Goal: Transaction & Acquisition: Purchase product/service

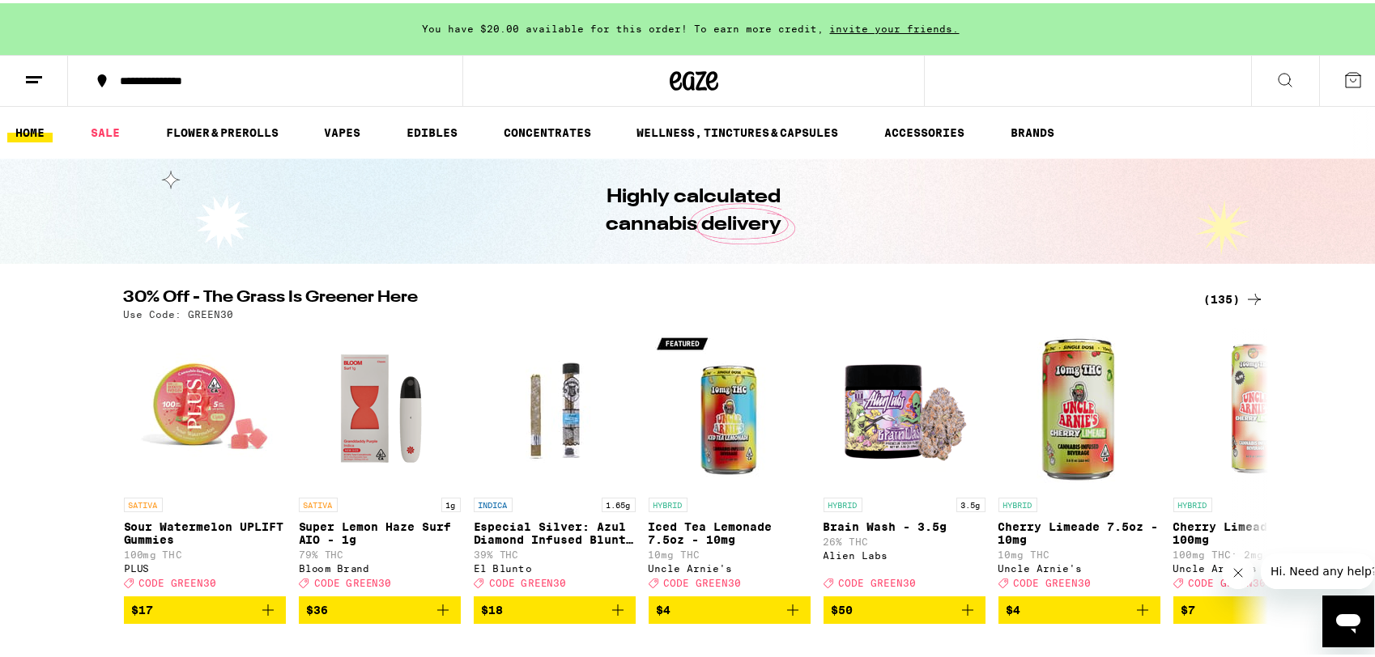
click at [1219, 299] on div "(135)" at bounding box center [1234, 296] width 60 height 19
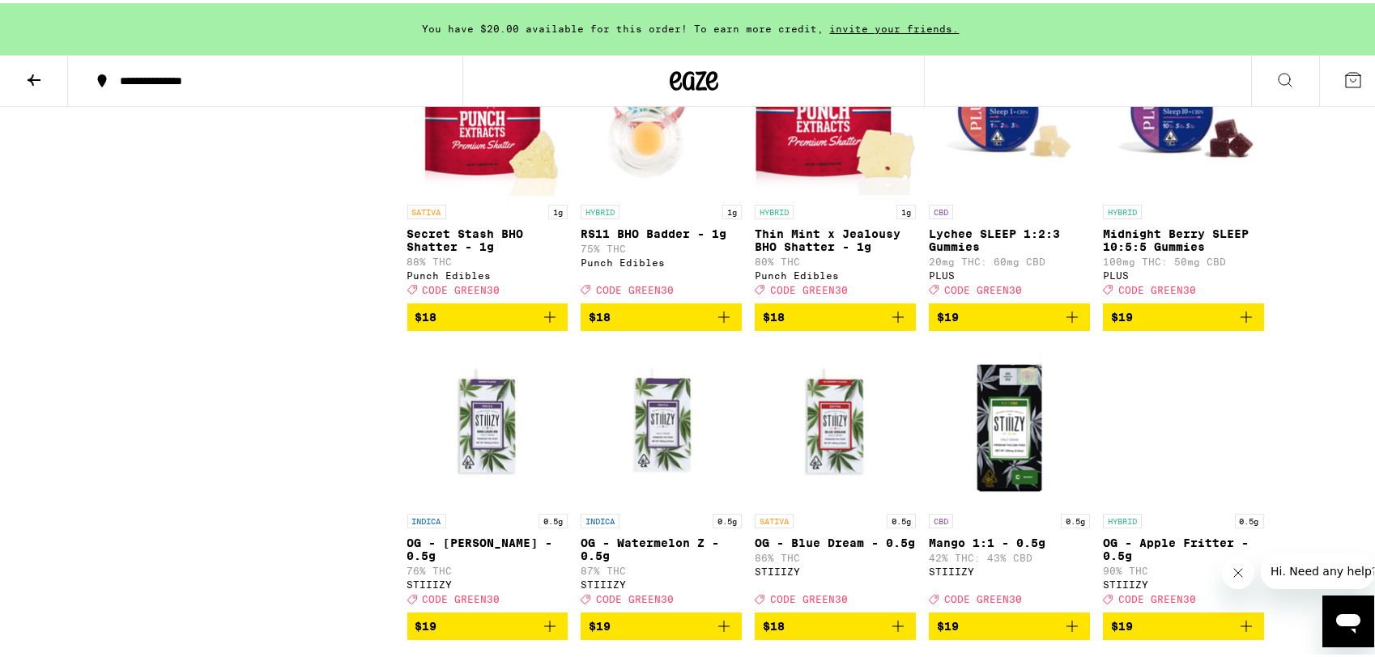
scroll to position [2105, 0]
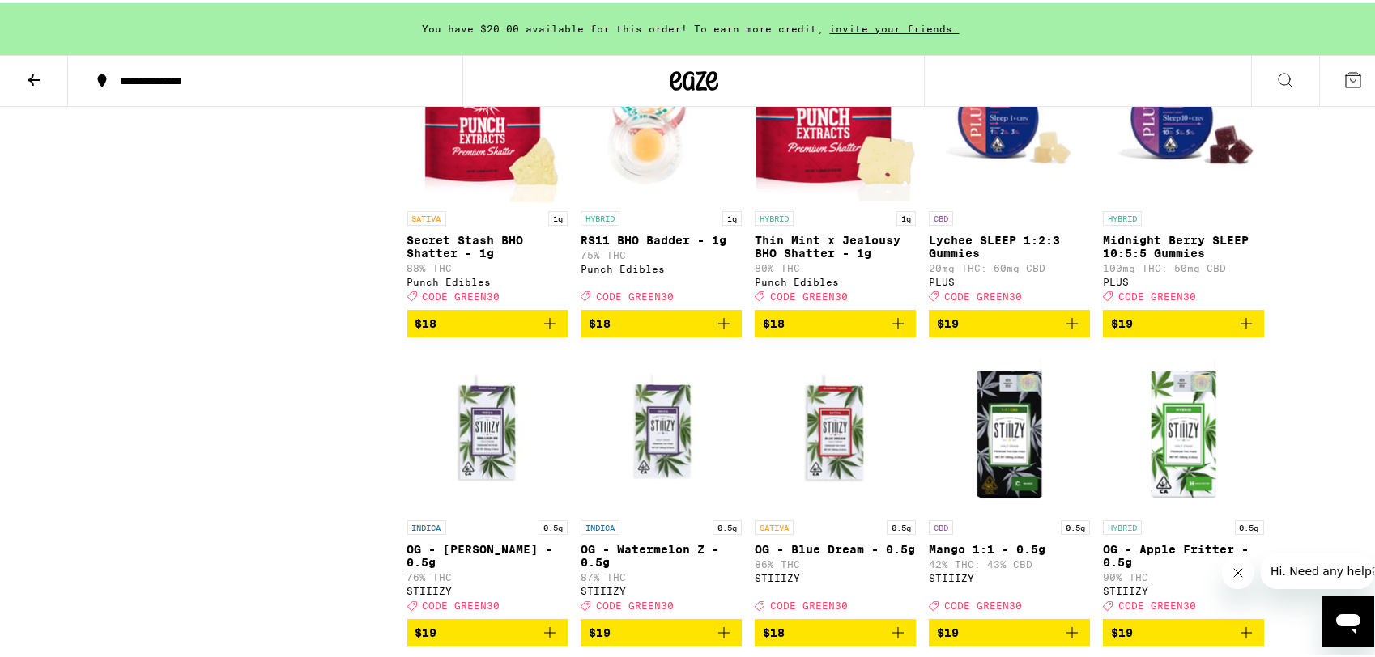
click at [1237, 330] on icon "Add to bag" at bounding box center [1245, 320] width 19 height 19
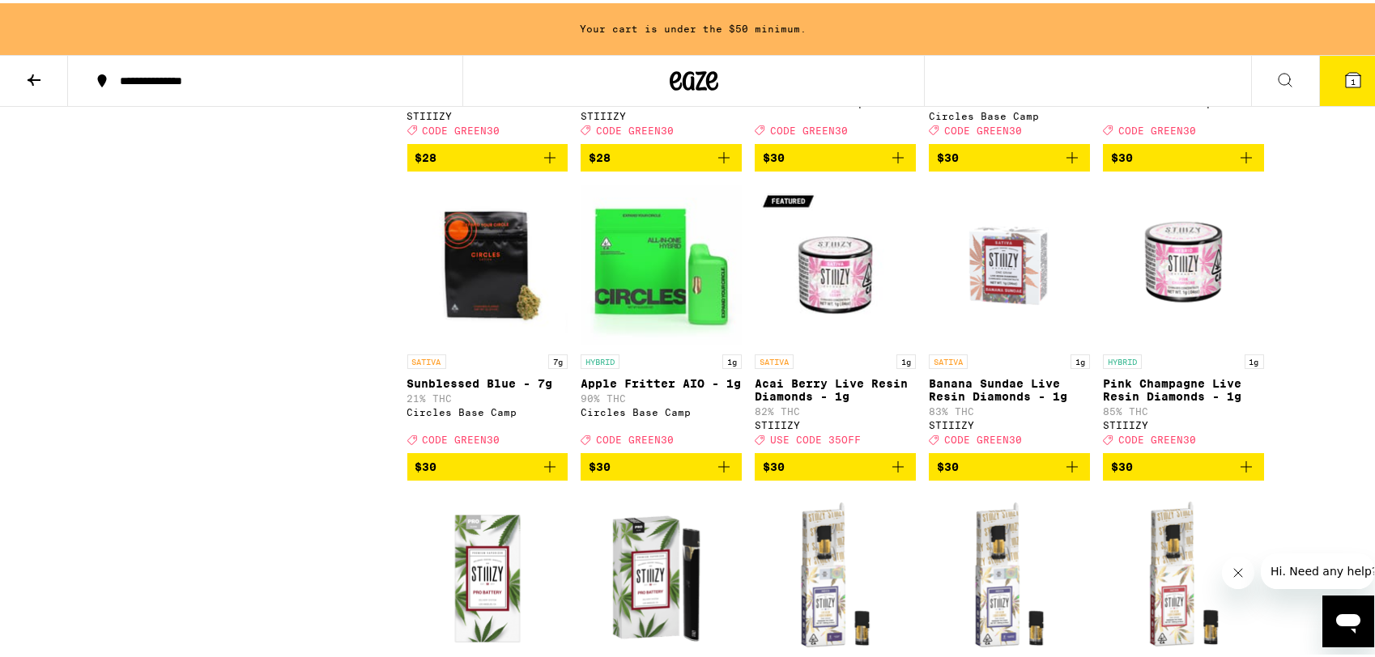
scroll to position [4751, 0]
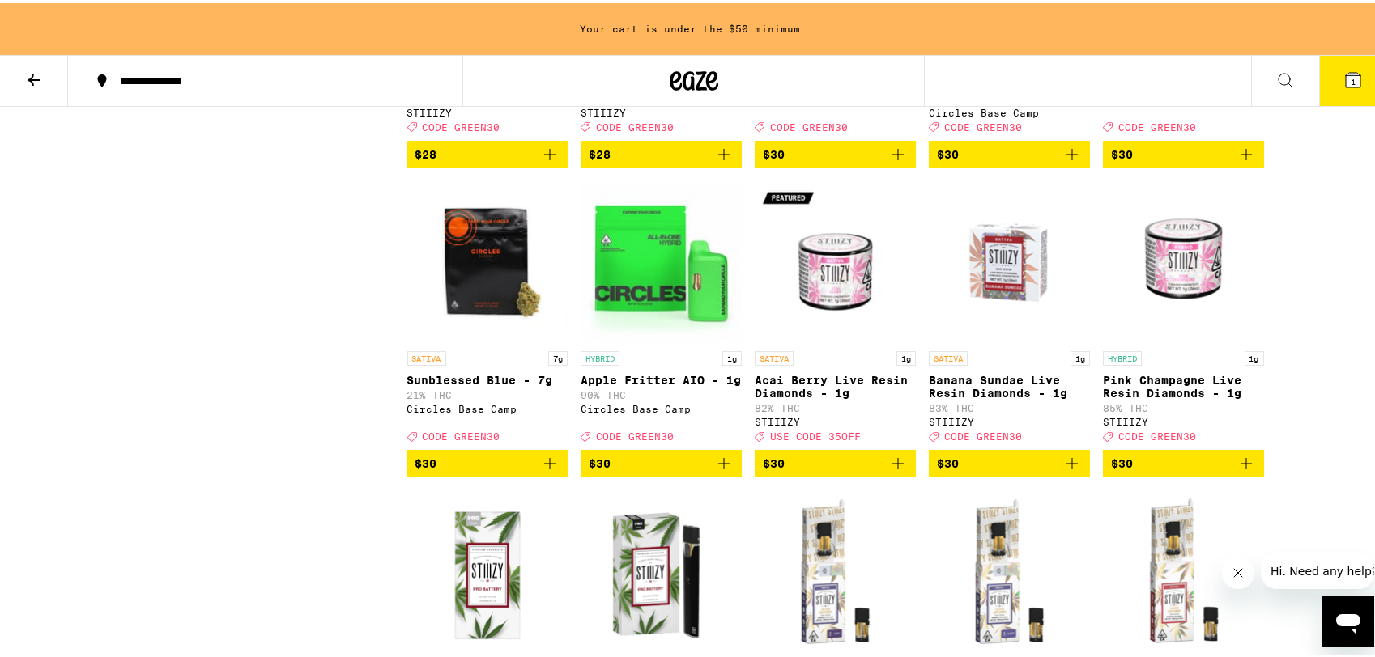
click at [1066, 157] on icon "Add to bag" at bounding box center [1071, 151] width 11 height 11
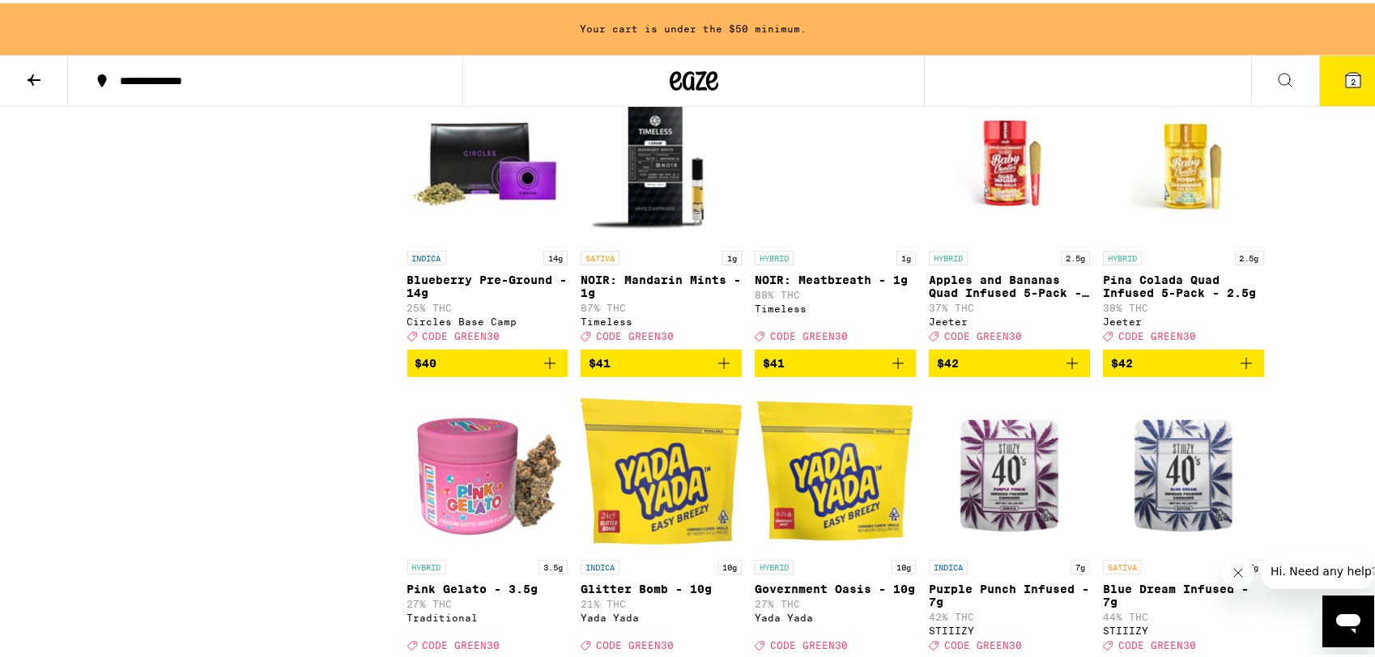
scroll to position [7219, 0]
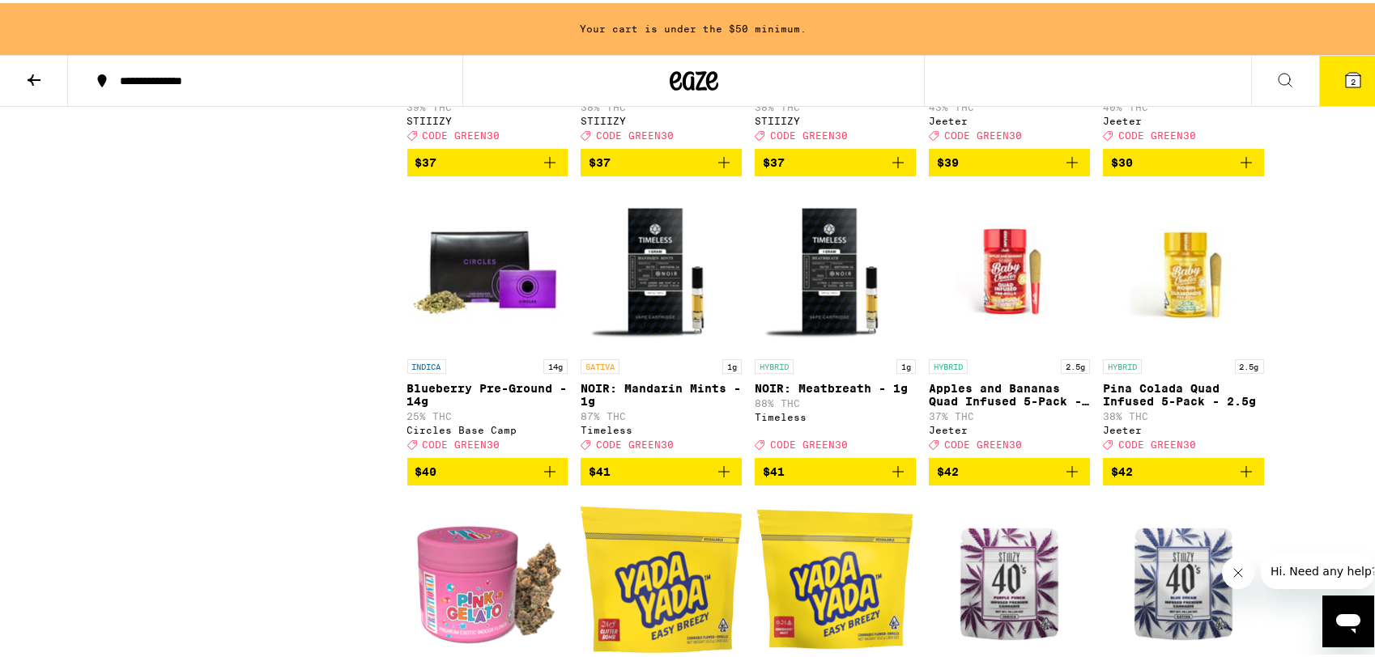
click at [714, 169] on icon "Add to bag" at bounding box center [723, 159] width 19 height 19
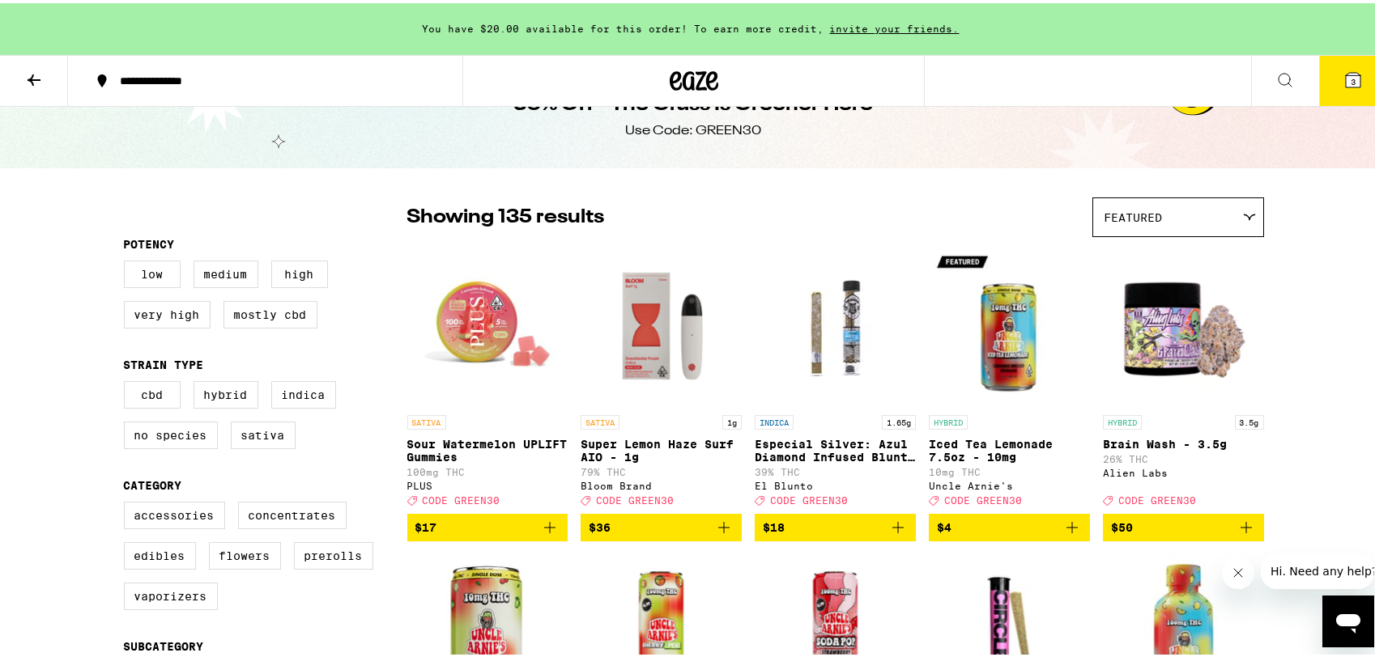
scroll to position [0, 0]
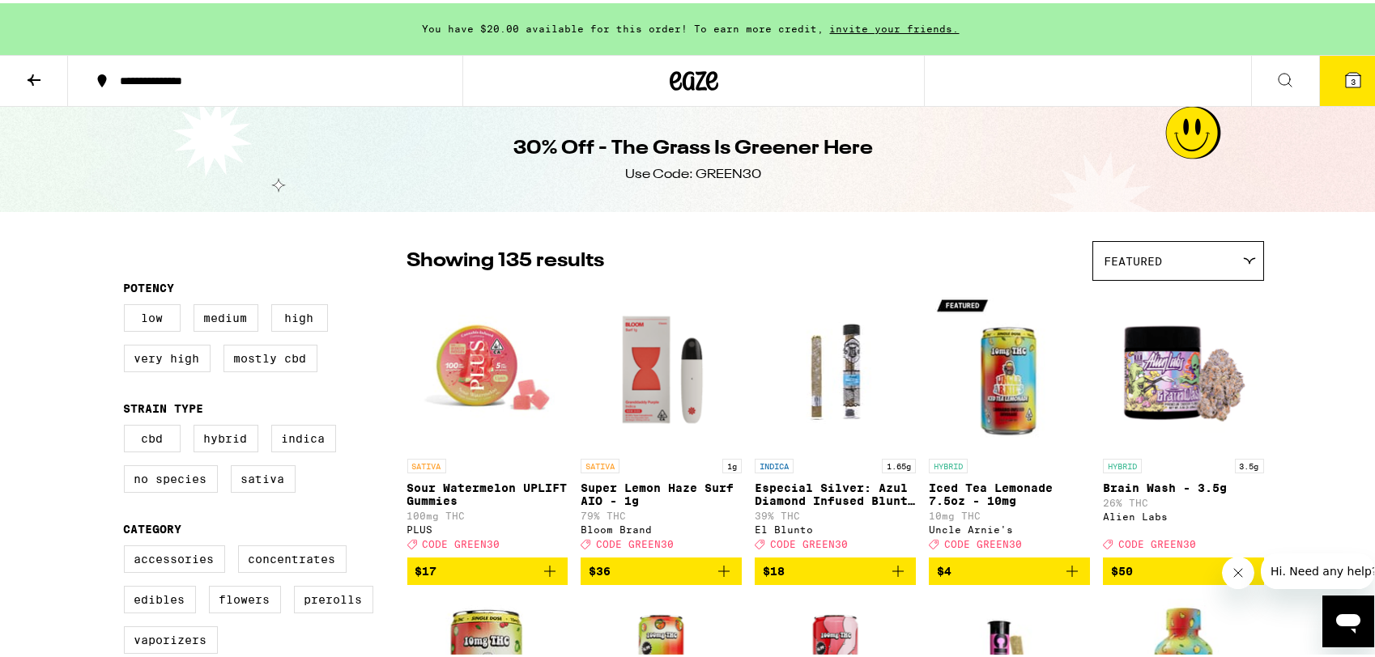
click at [132, 76] on div "**********" at bounding box center [273, 77] width 323 height 11
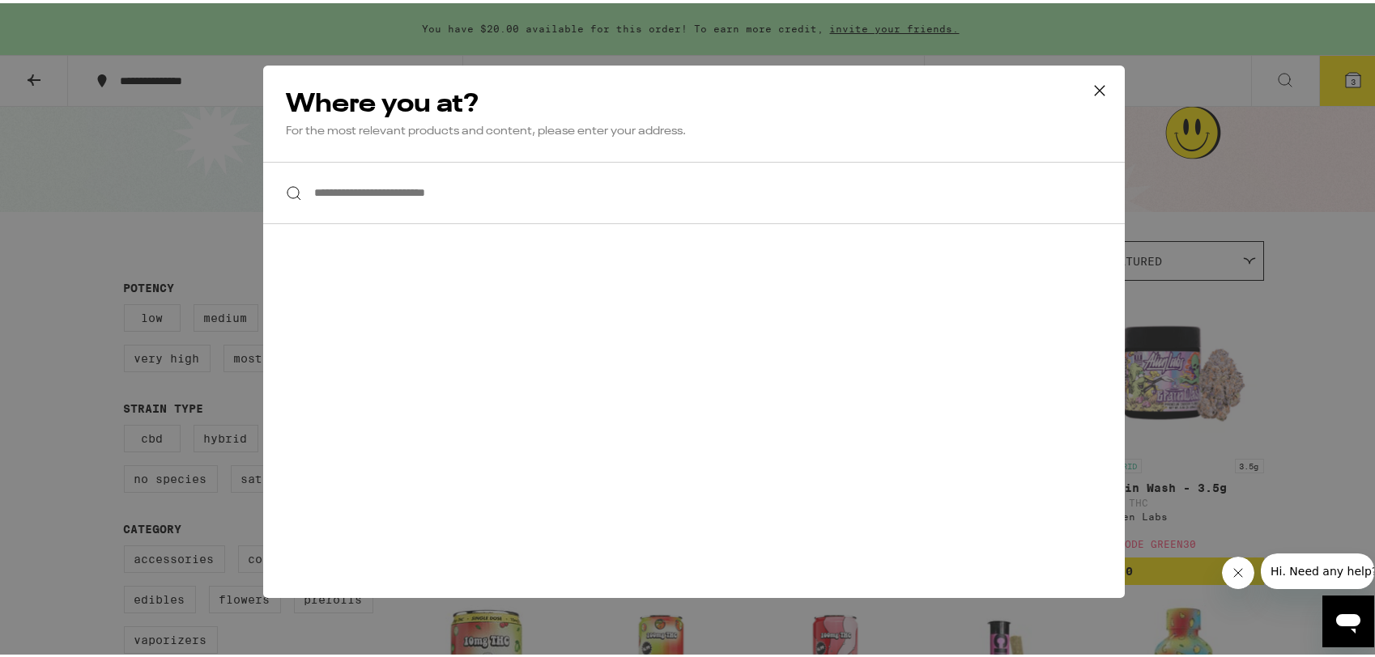
click at [473, 201] on input "**********" at bounding box center [694, 190] width 862 height 62
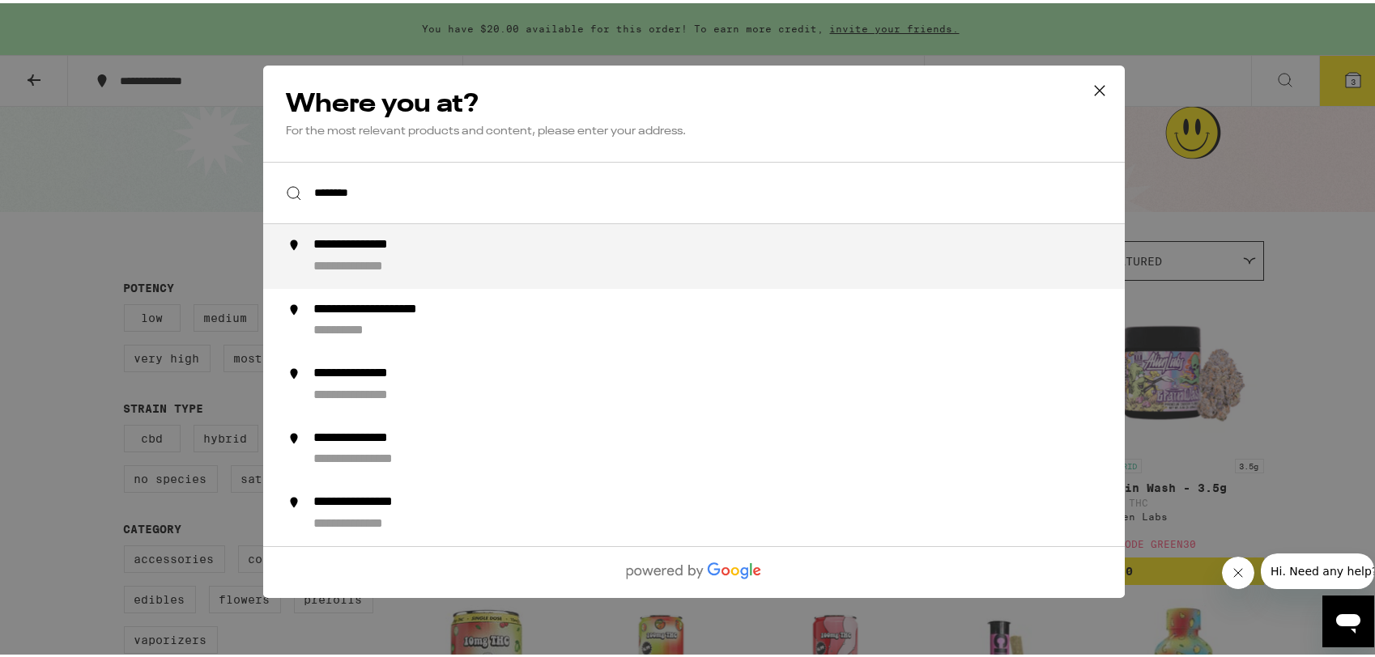
click at [432, 257] on div "**********" at bounding box center [726, 253] width 826 height 39
type input "**********"
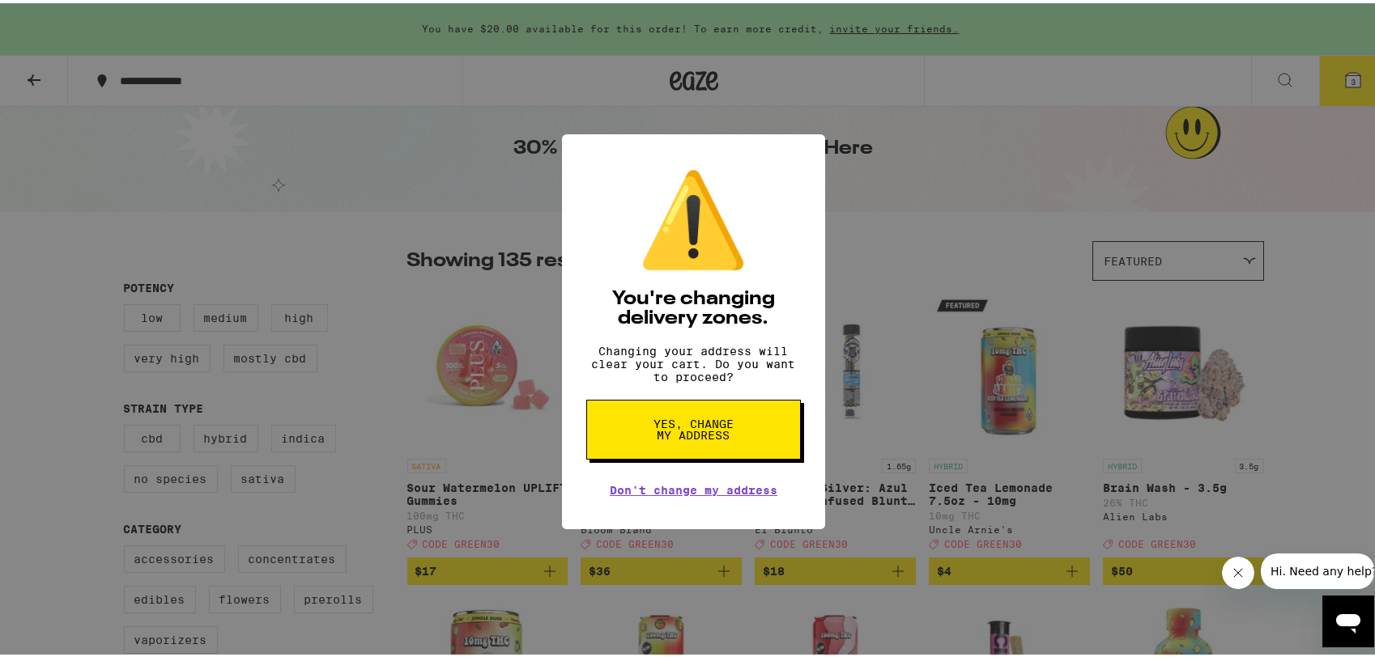
click at [687, 438] on span "Yes, change my address" at bounding box center [693, 426] width 83 height 23
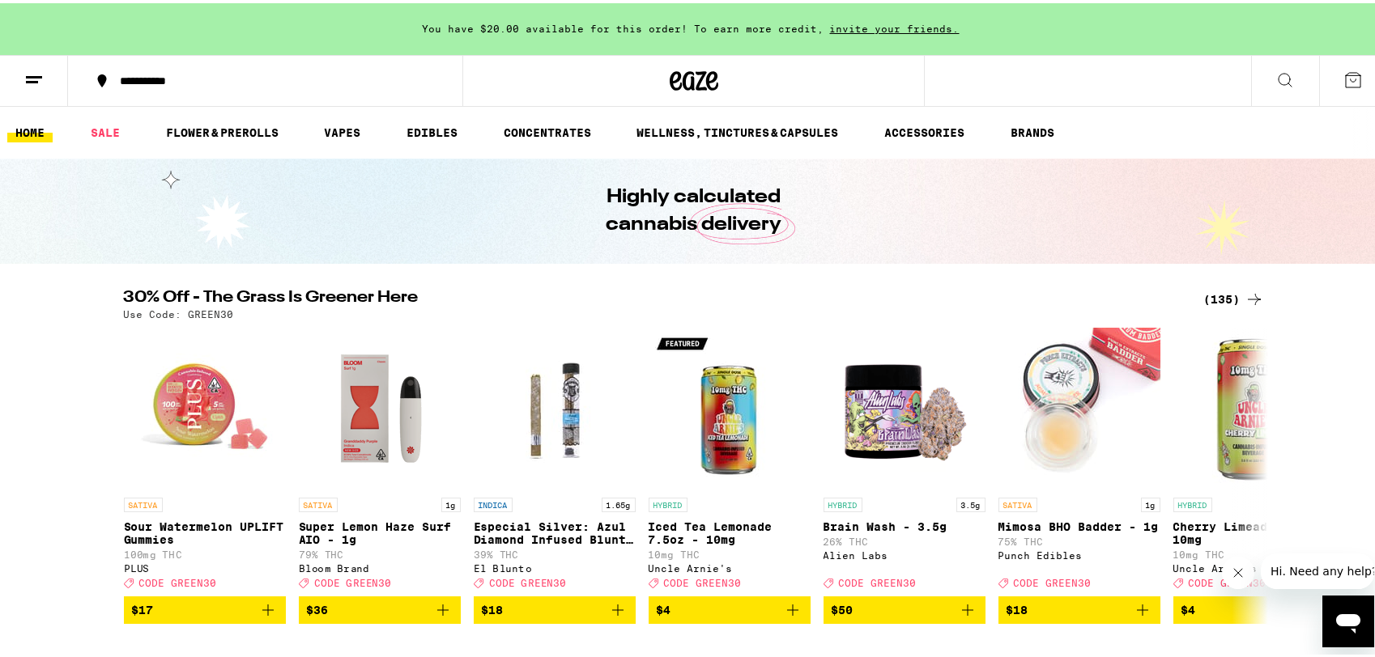
click at [1208, 298] on div "(135)" at bounding box center [1234, 296] width 60 height 19
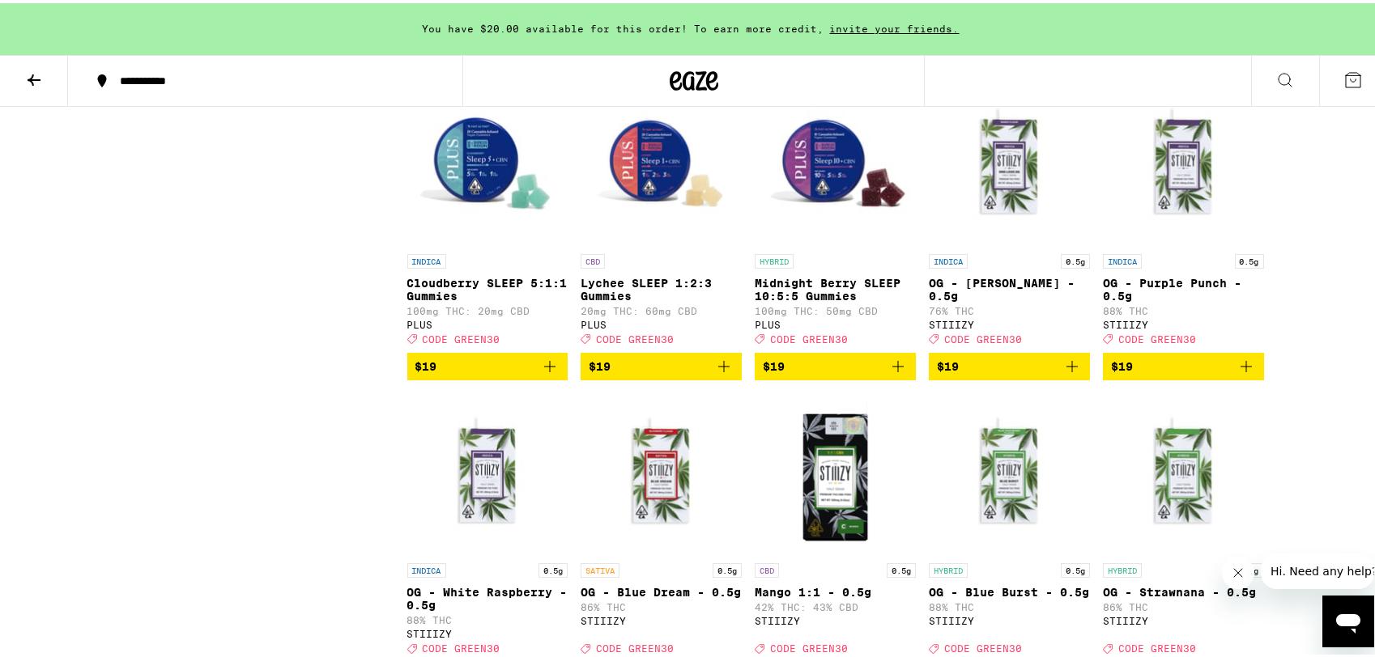
scroll to position [2105, 0]
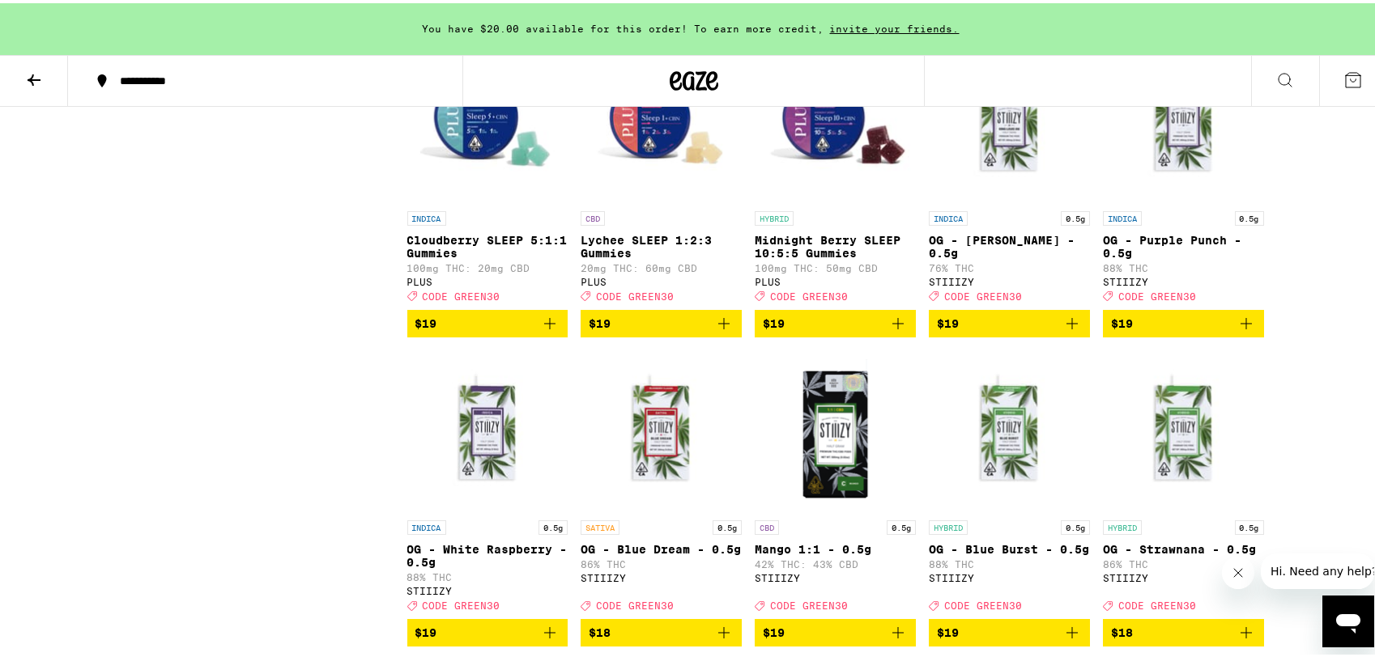
click at [893, 330] on icon "Add to bag" at bounding box center [897, 320] width 19 height 19
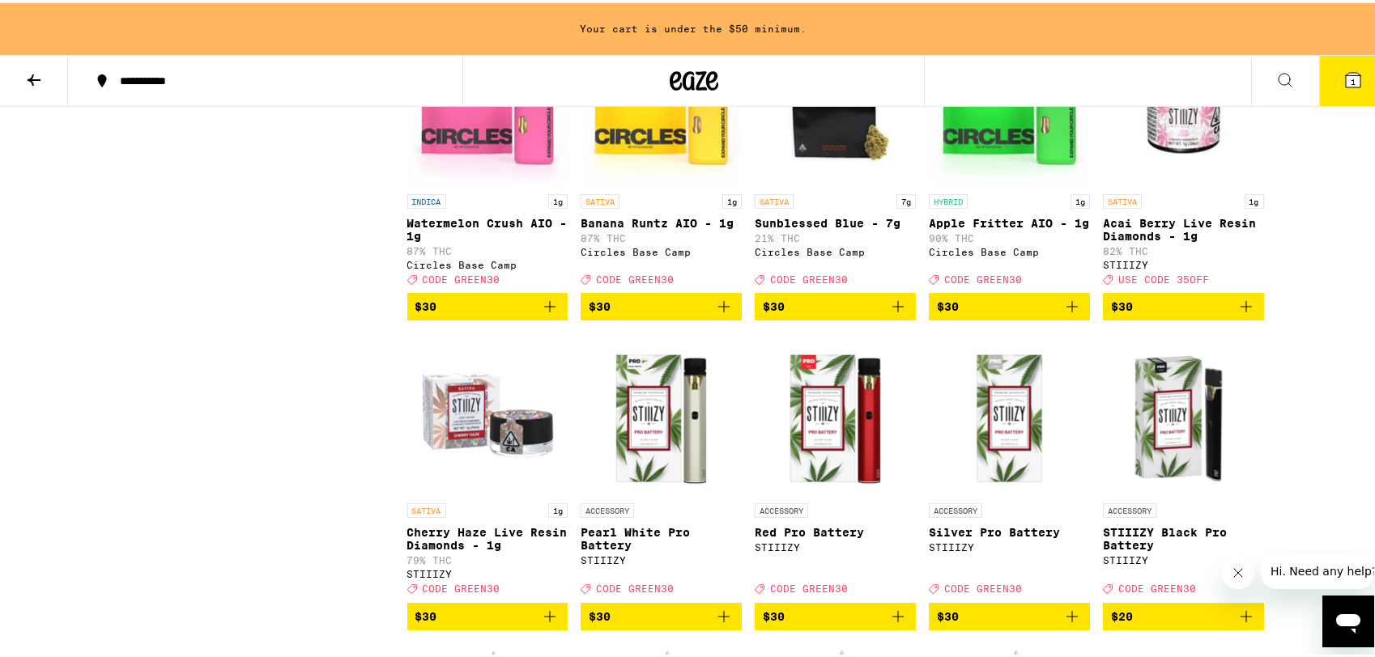
scroll to position [4913, 0]
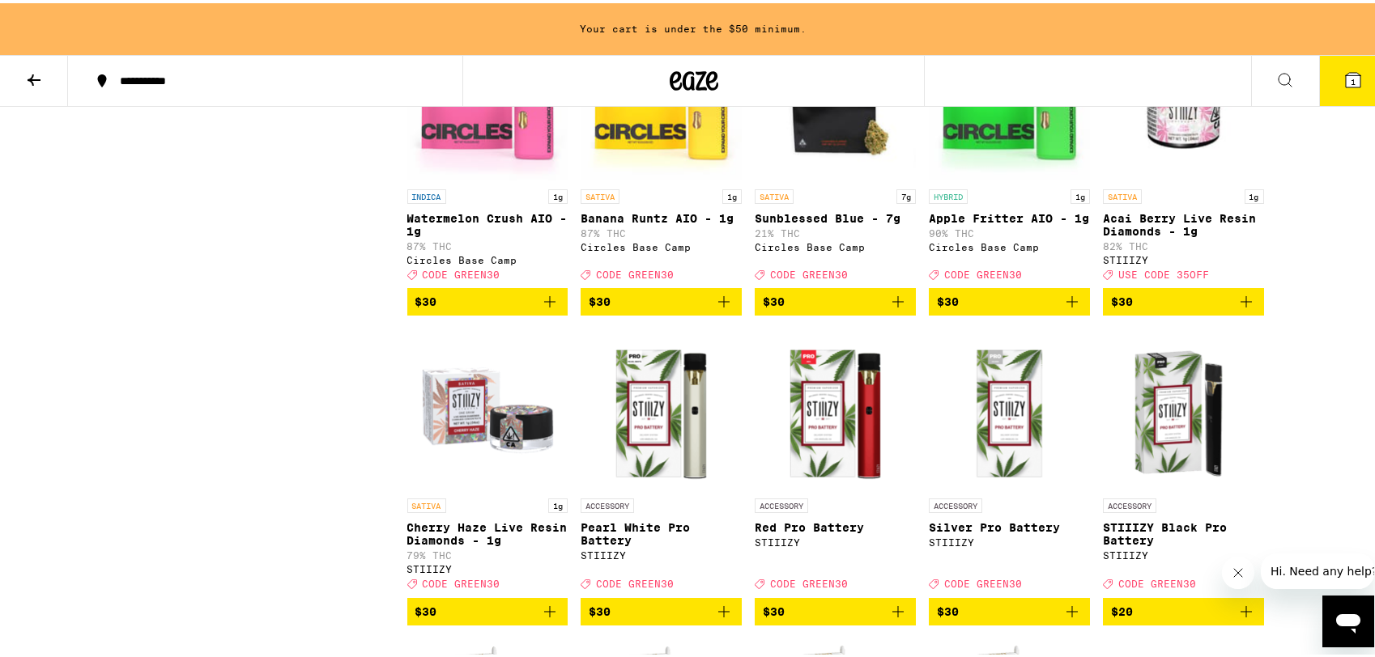
click at [543, 308] on icon "Add to bag" at bounding box center [549, 298] width 19 height 19
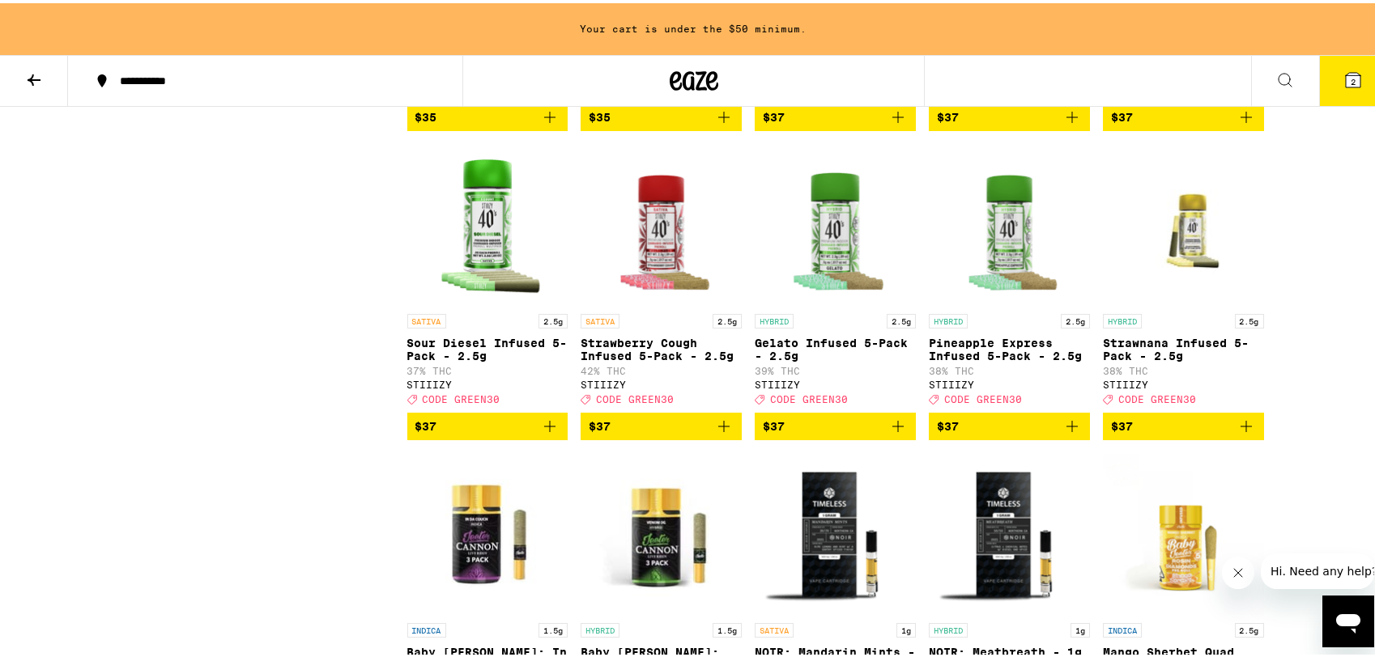
scroll to position [7018, 0]
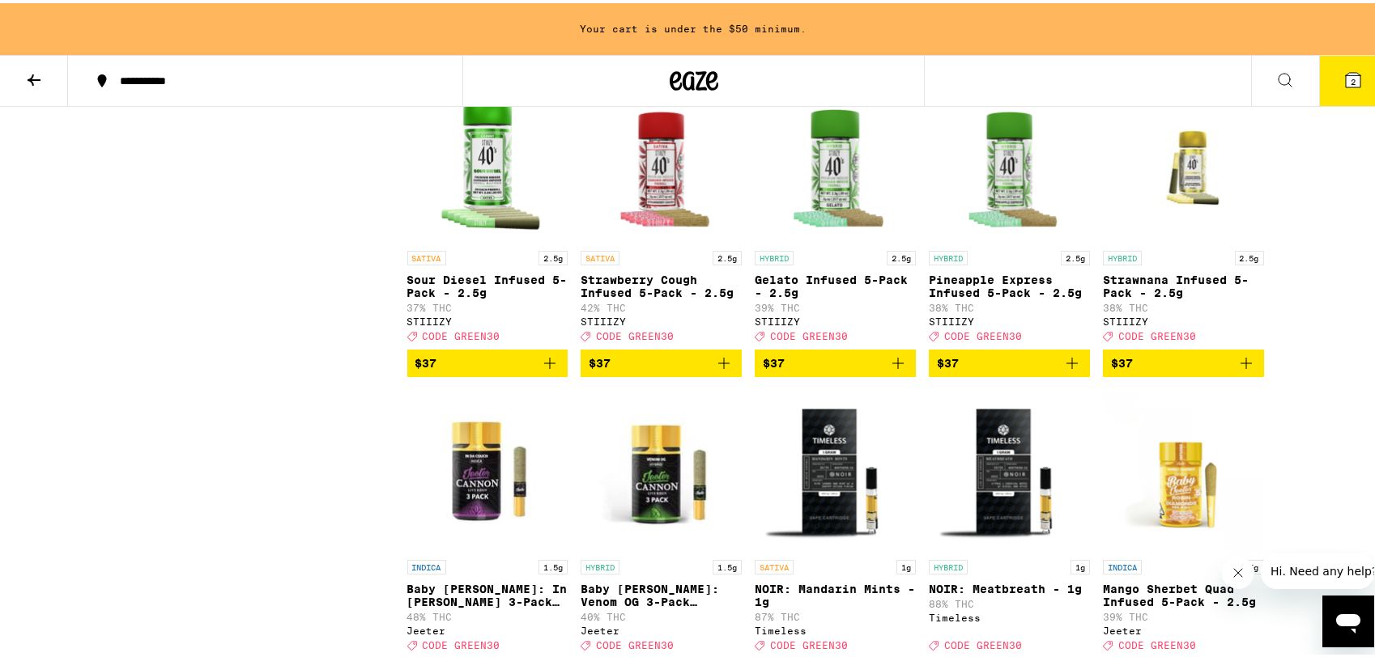
click at [1068, 61] on icon "Add to bag" at bounding box center [1071, 50] width 19 height 19
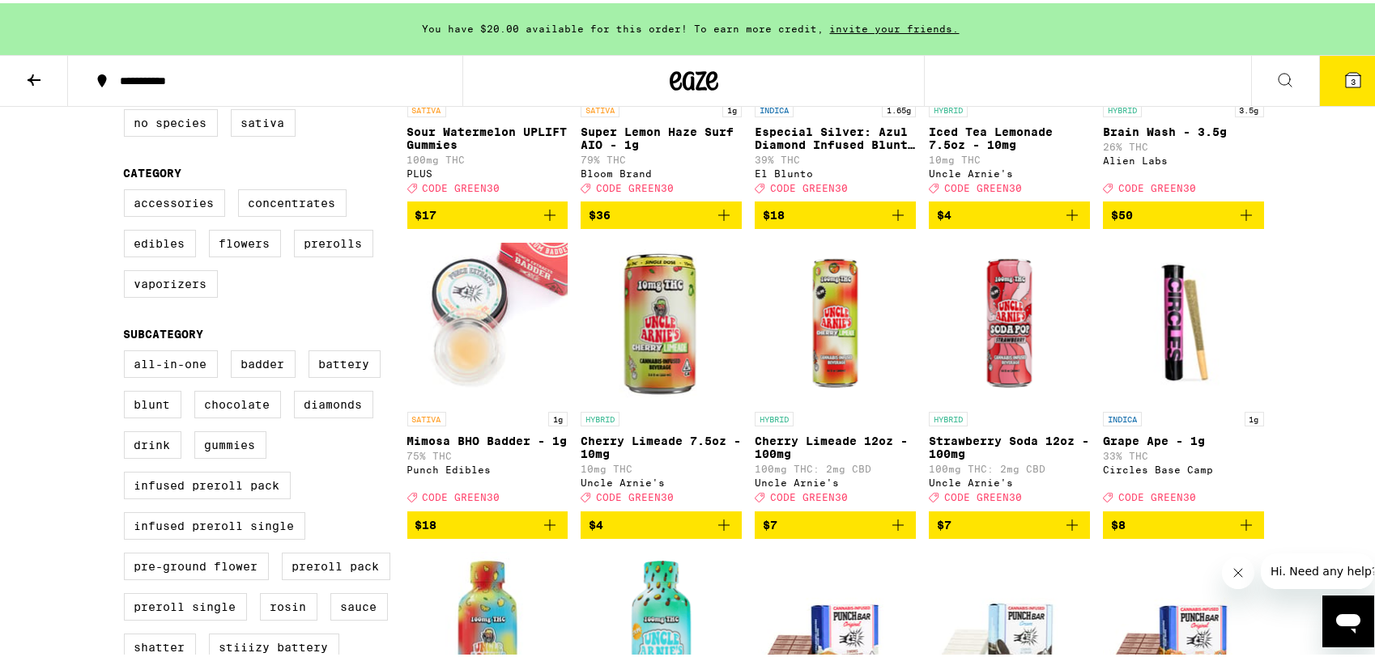
scroll to position [0, 0]
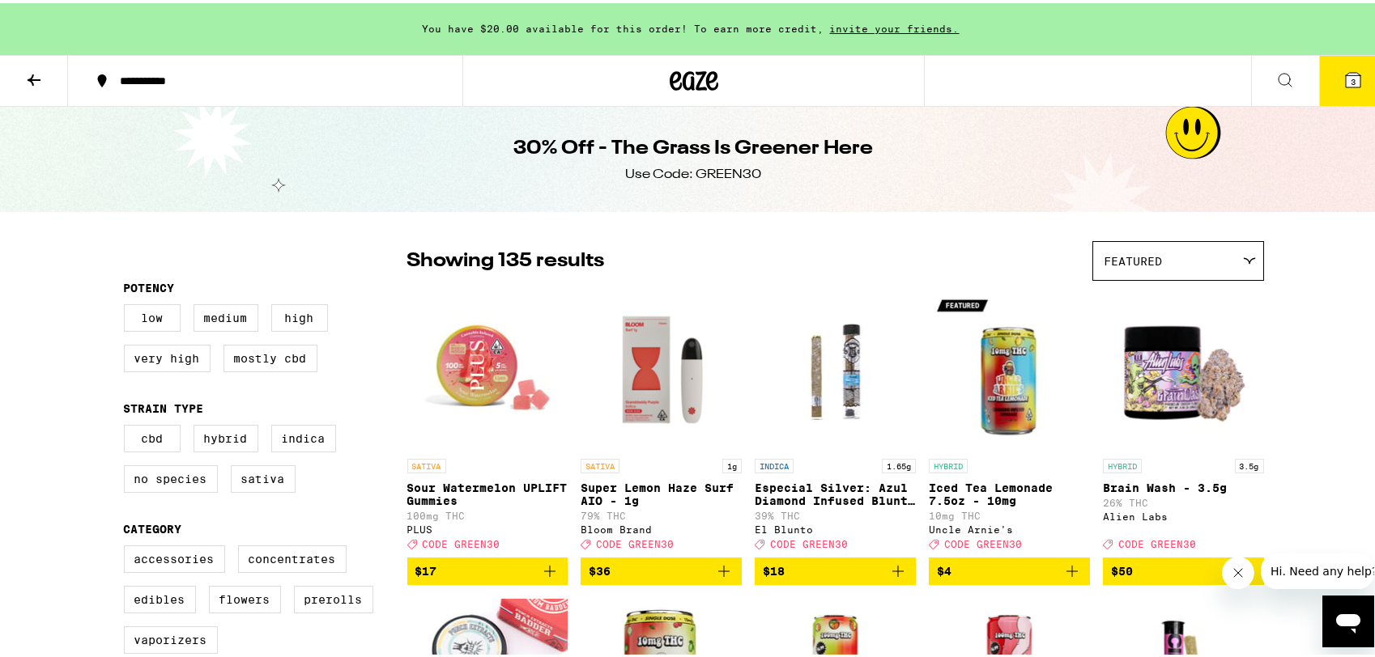
click at [32, 69] on icon at bounding box center [33, 76] width 19 height 19
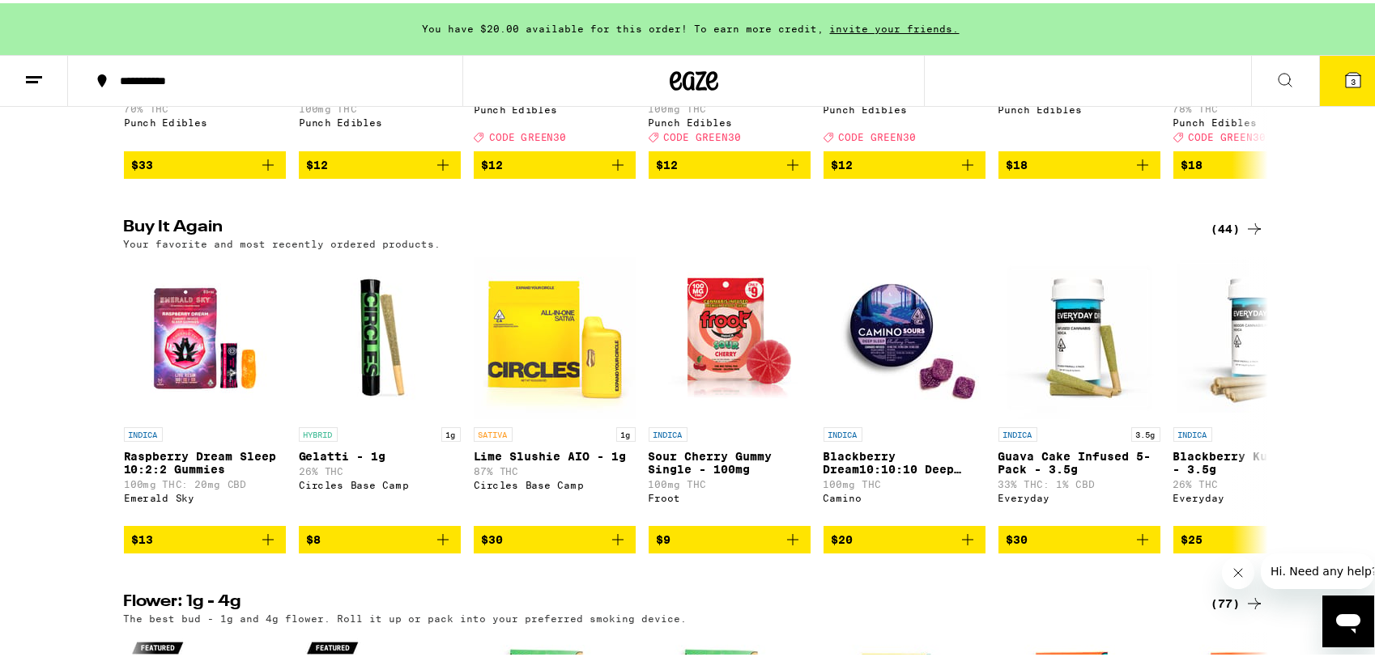
scroll to position [1188, 0]
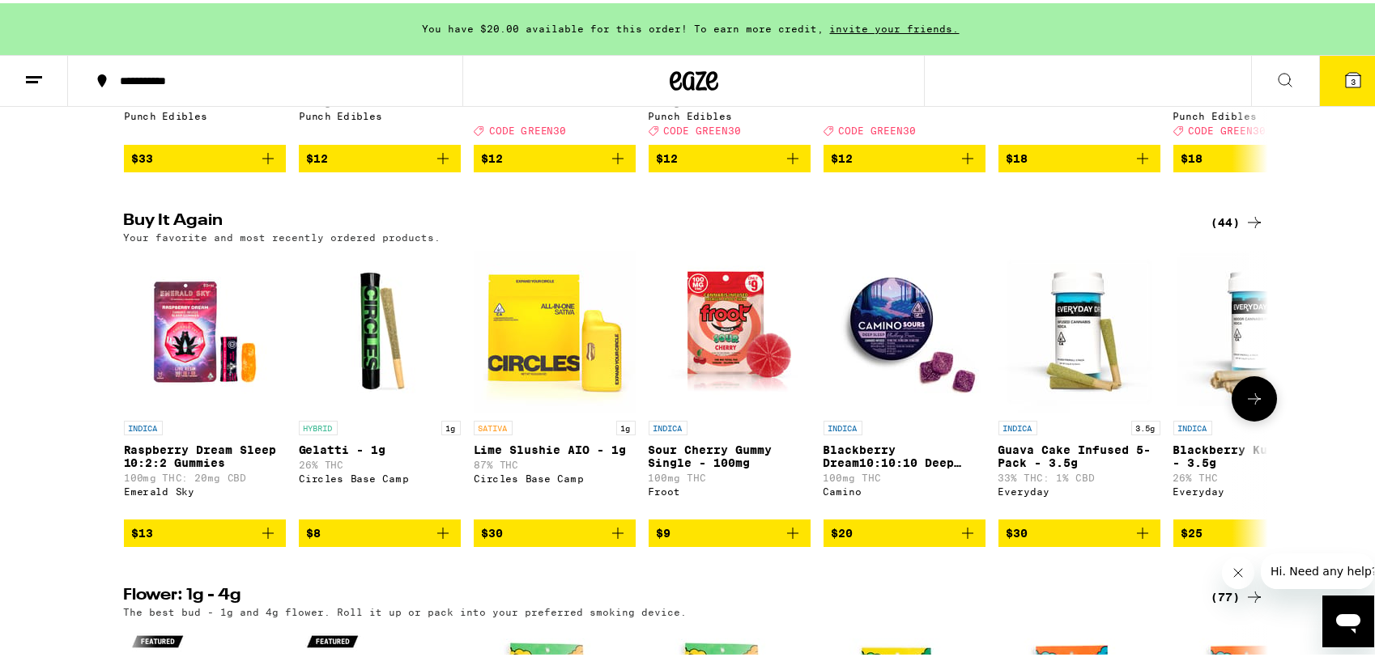
click at [260, 540] on icon "Add to bag" at bounding box center [267, 530] width 19 height 19
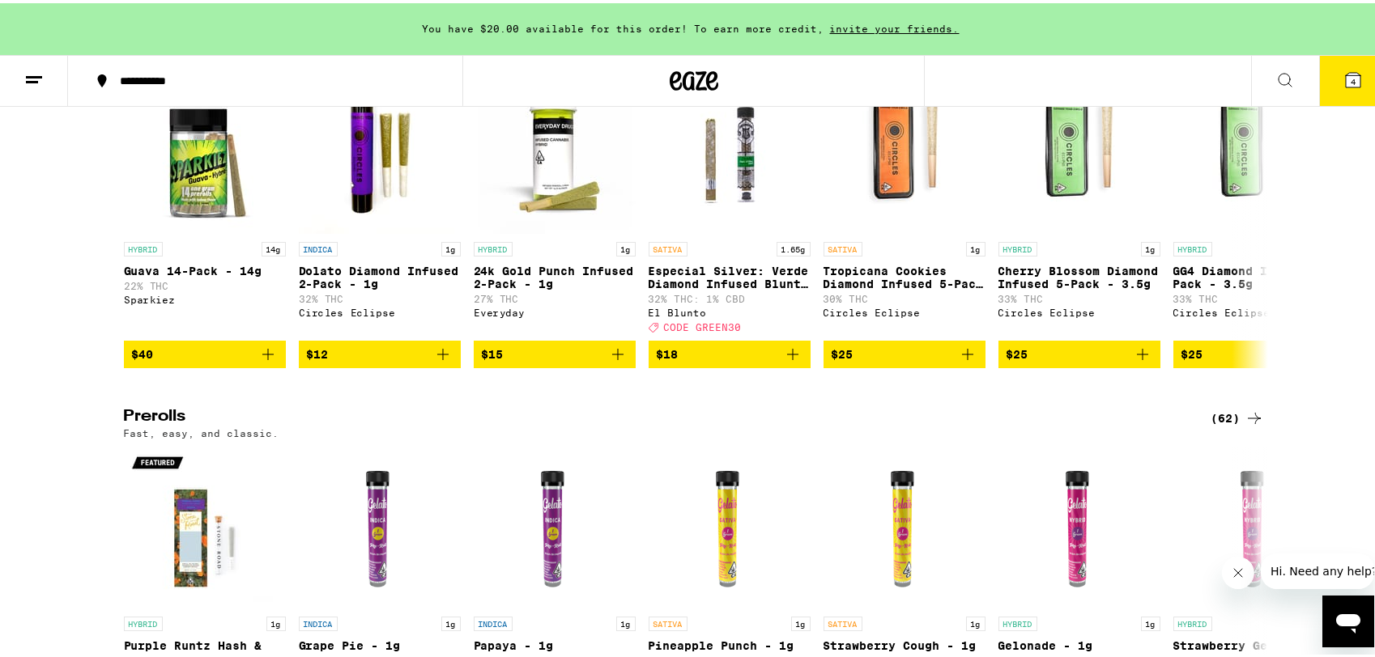
scroll to position [4265, 0]
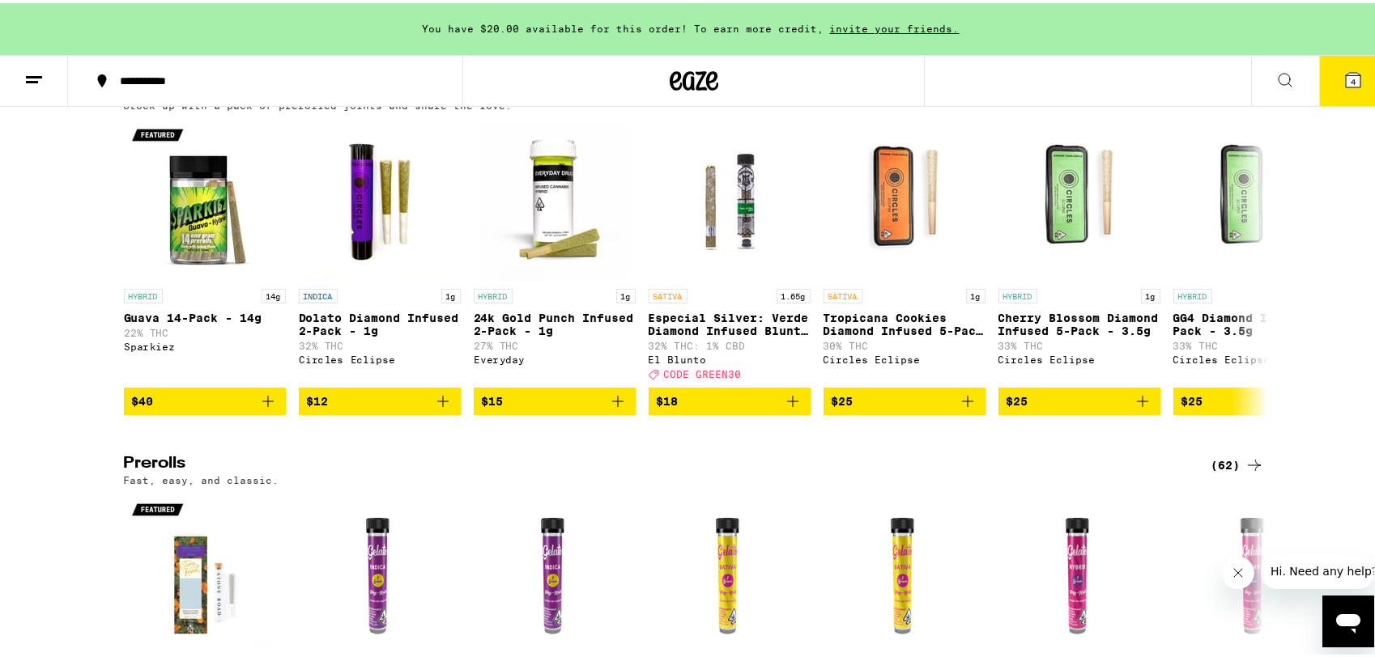
click at [1229, 97] on div "(90)" at bounding box center [1237, 87] width 53 height 19
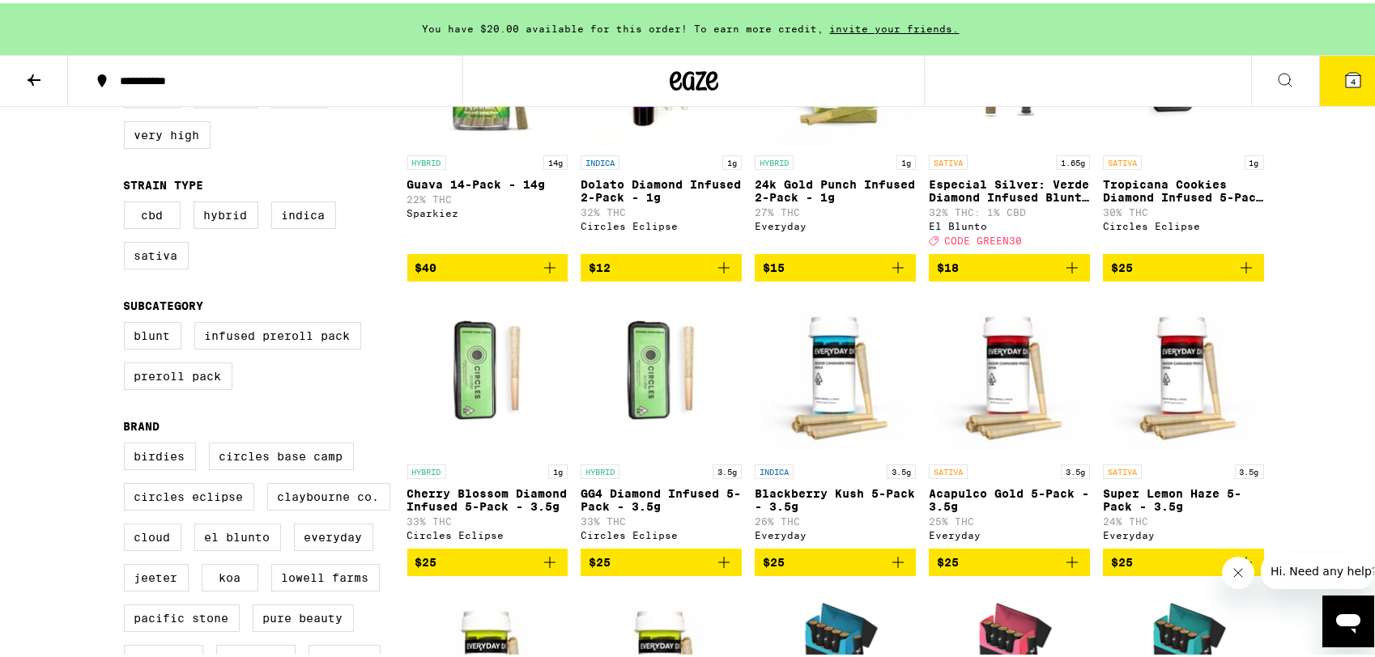
scroll to position [378, 0]
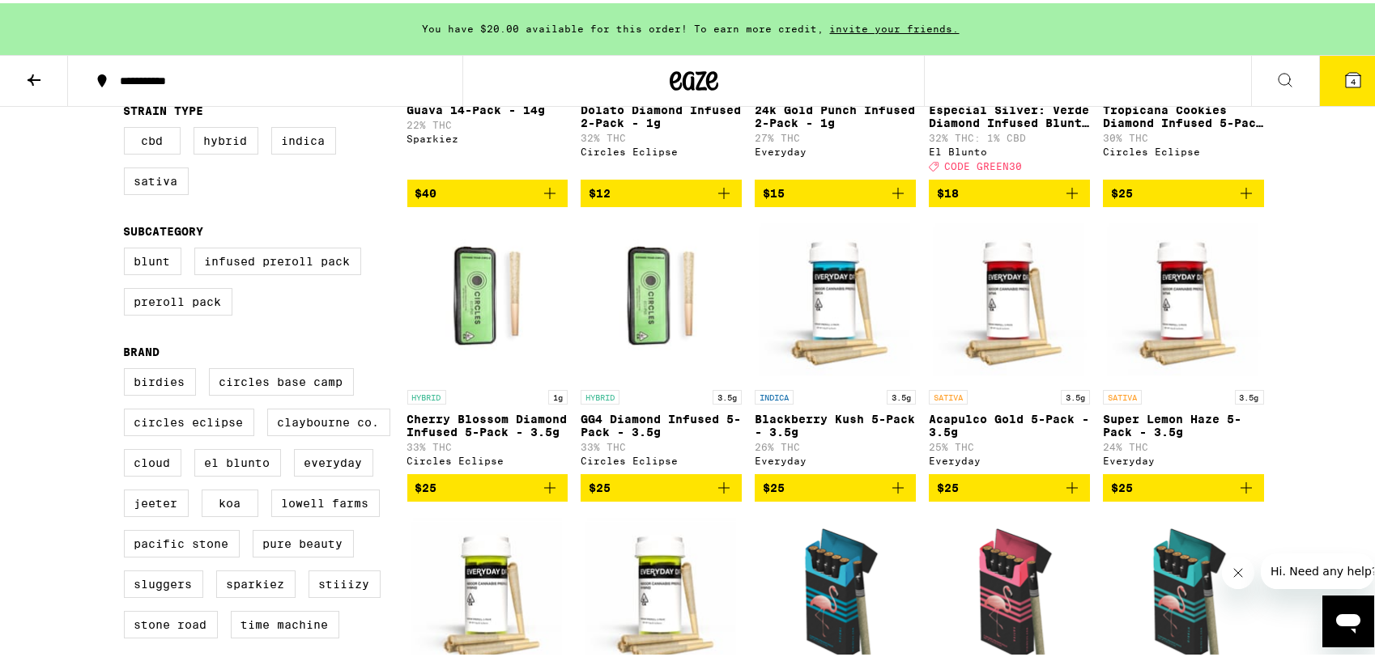
click at [543, 495] on icon "Add to bag" at bounding box center [549, 484] width 19 height 19
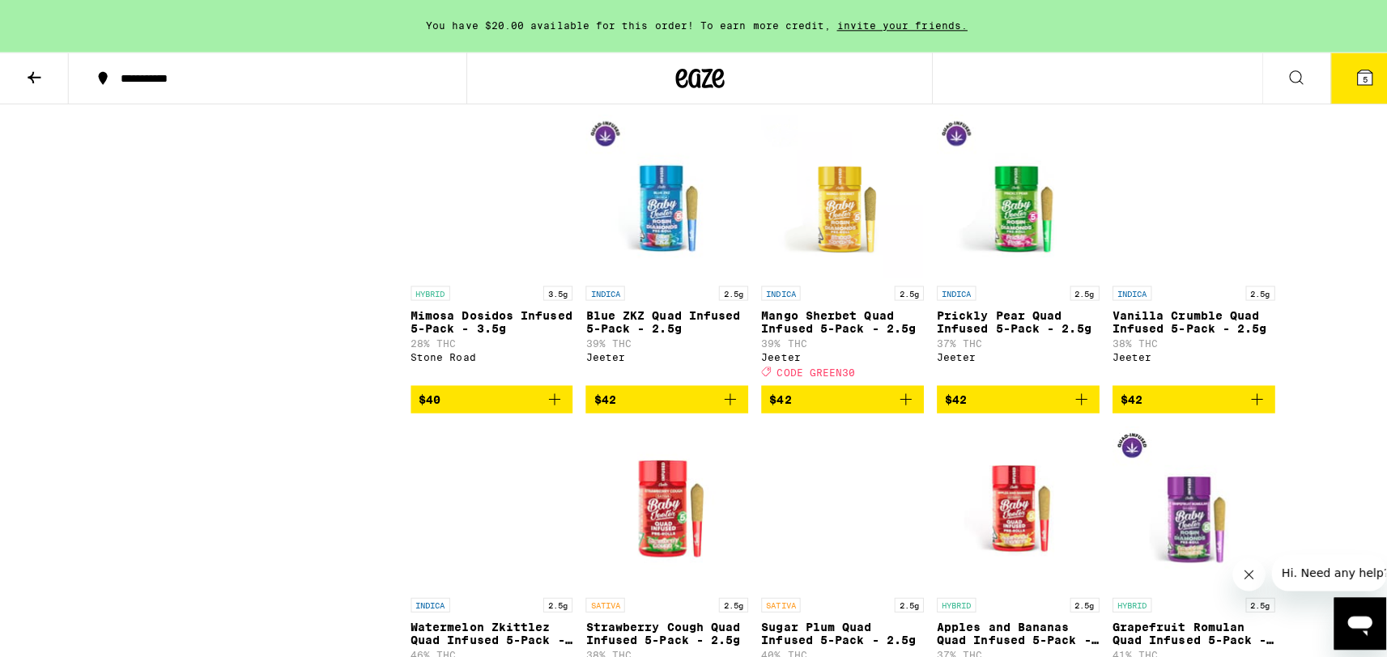
scroll to position [3779, 0]
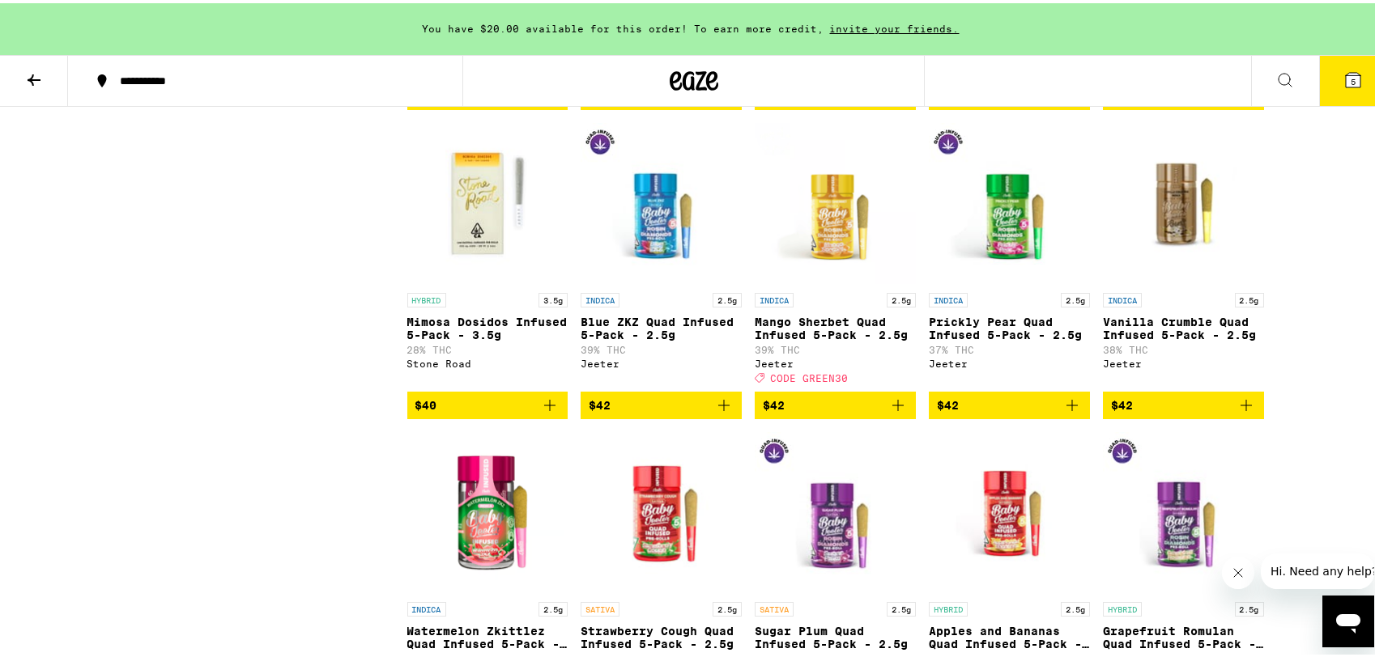
click at [542, 412] on icon "Add to bag" at bounding box center [549, 402] width 19 height 19
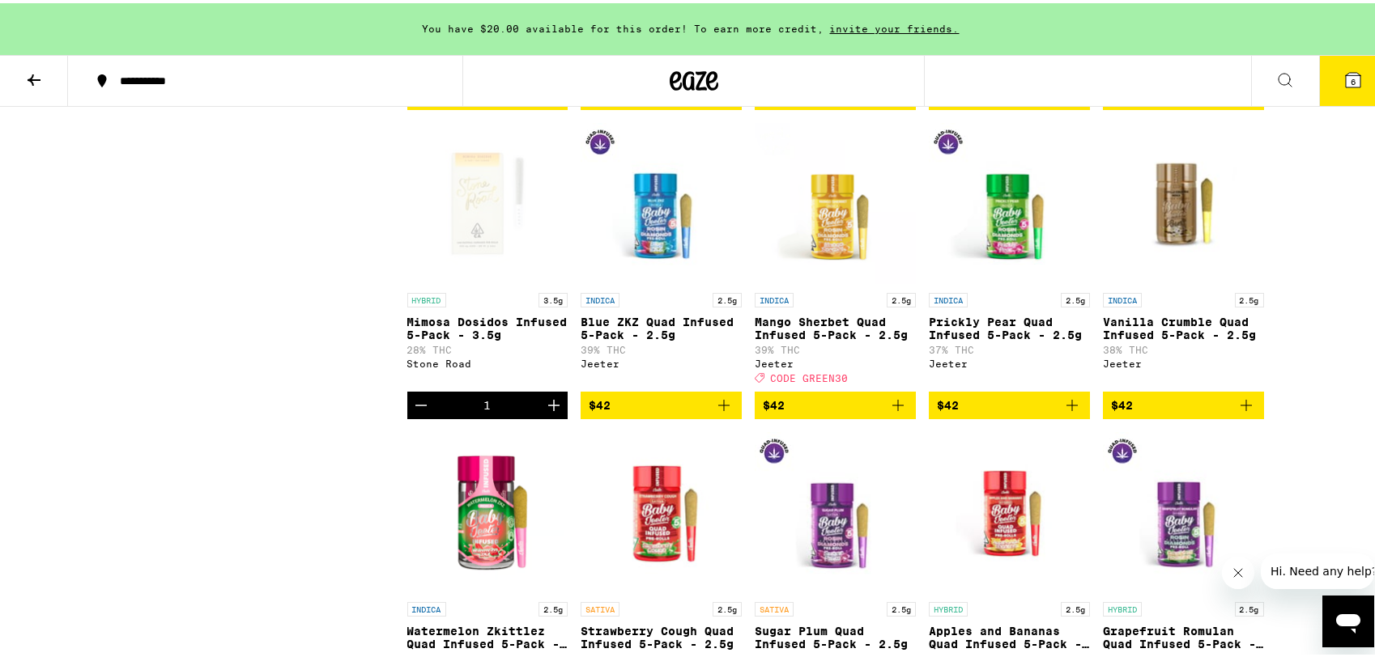
click at [1345, 87] on button "6" at bounding box center [1353, 78] width 68 height 50
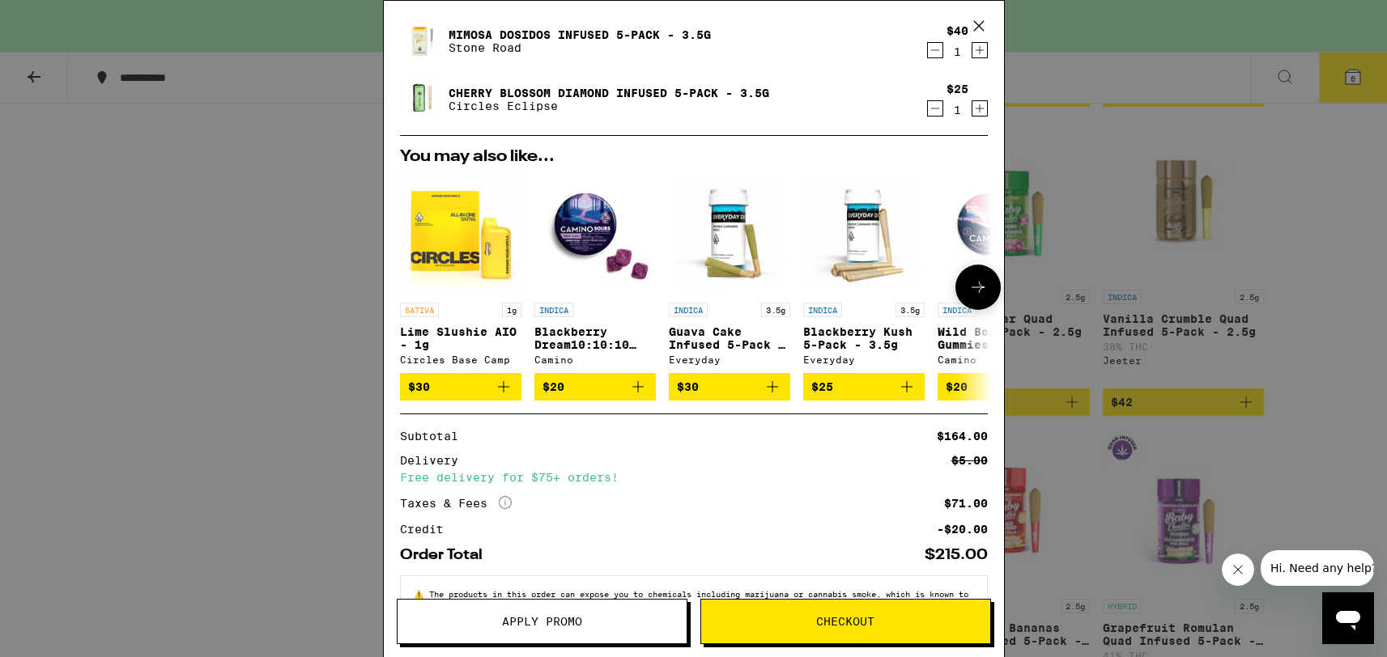
scroll to position [386, 0]
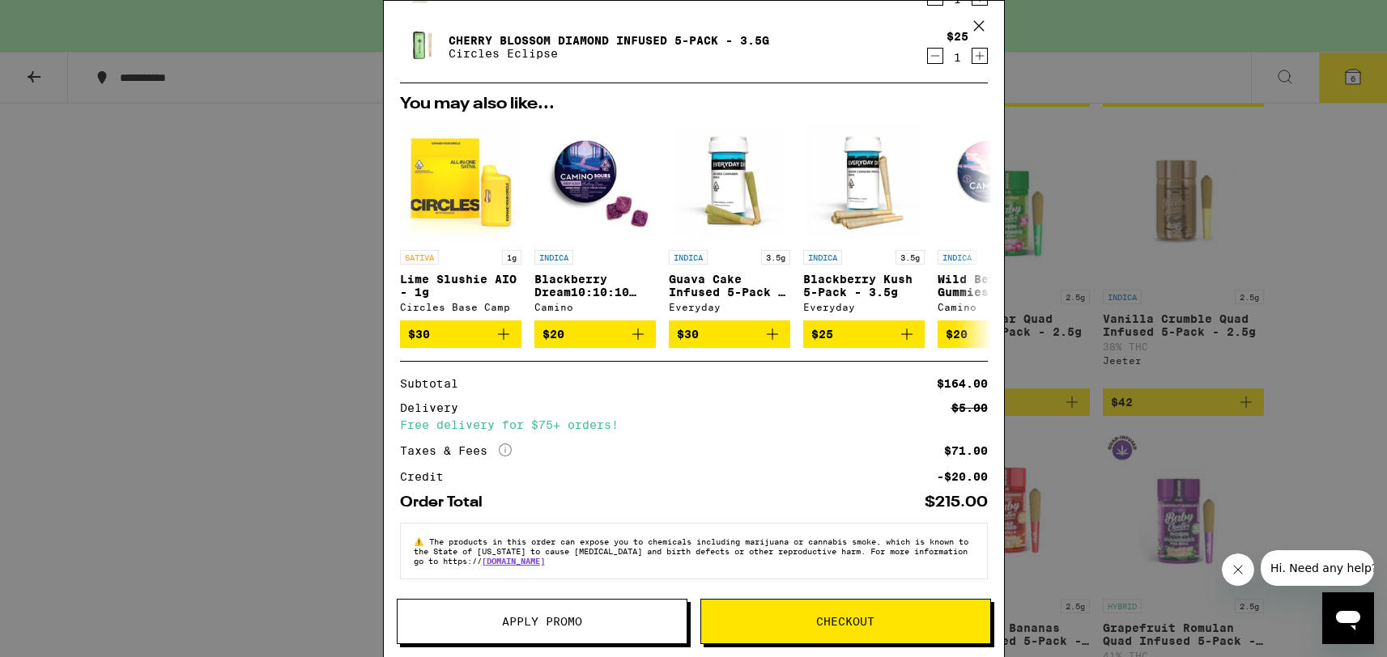
click at [585, 619] on span "Apply Promo" at bounding box center [542, 621] width 289 height 11
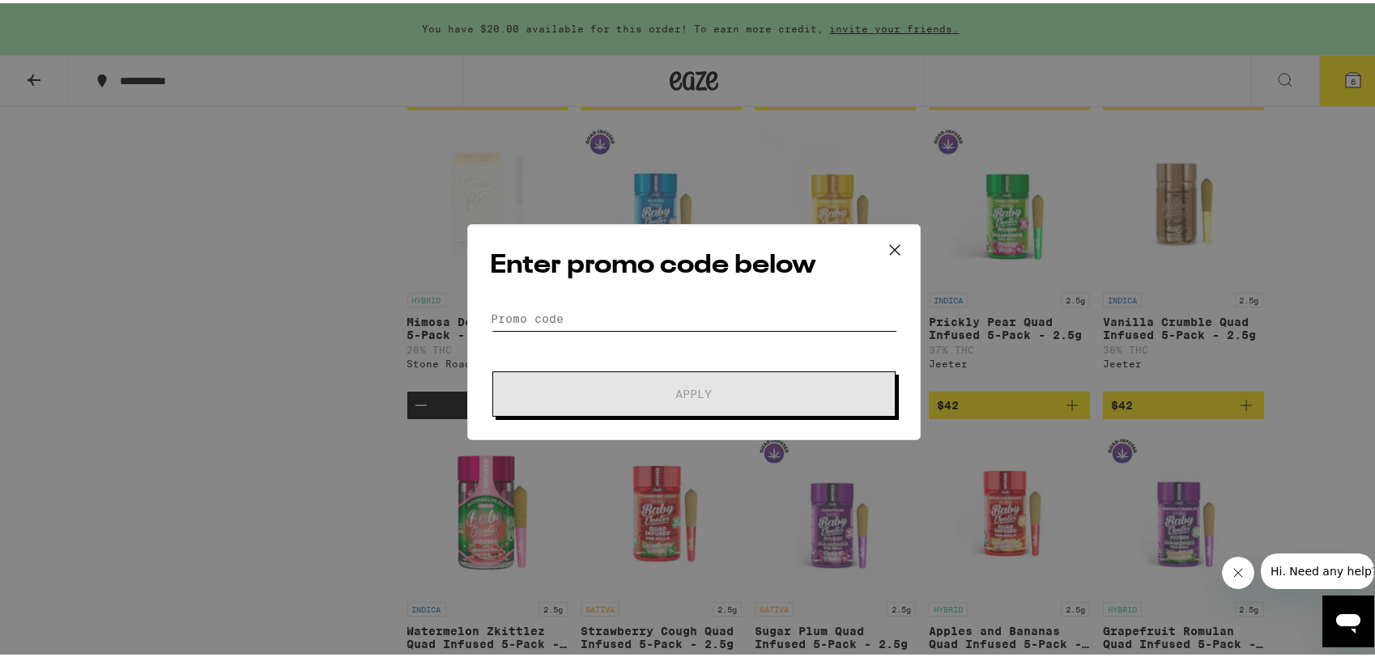
click at [625, 315] on input "Promo Code" at bounding box center [694, 316] width 406 height 24
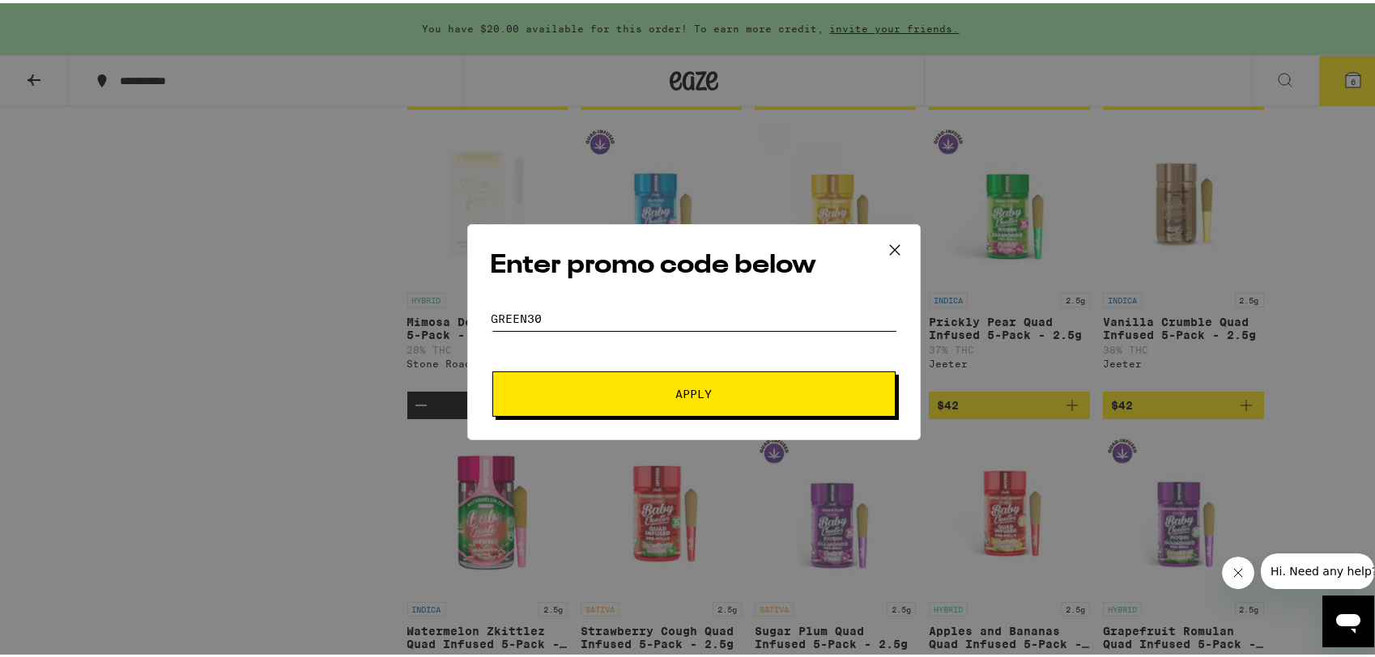
type input "GREEN30"
click at [492, 368] on button "Apply" at bounding box center [693, 390] width 403 height 45
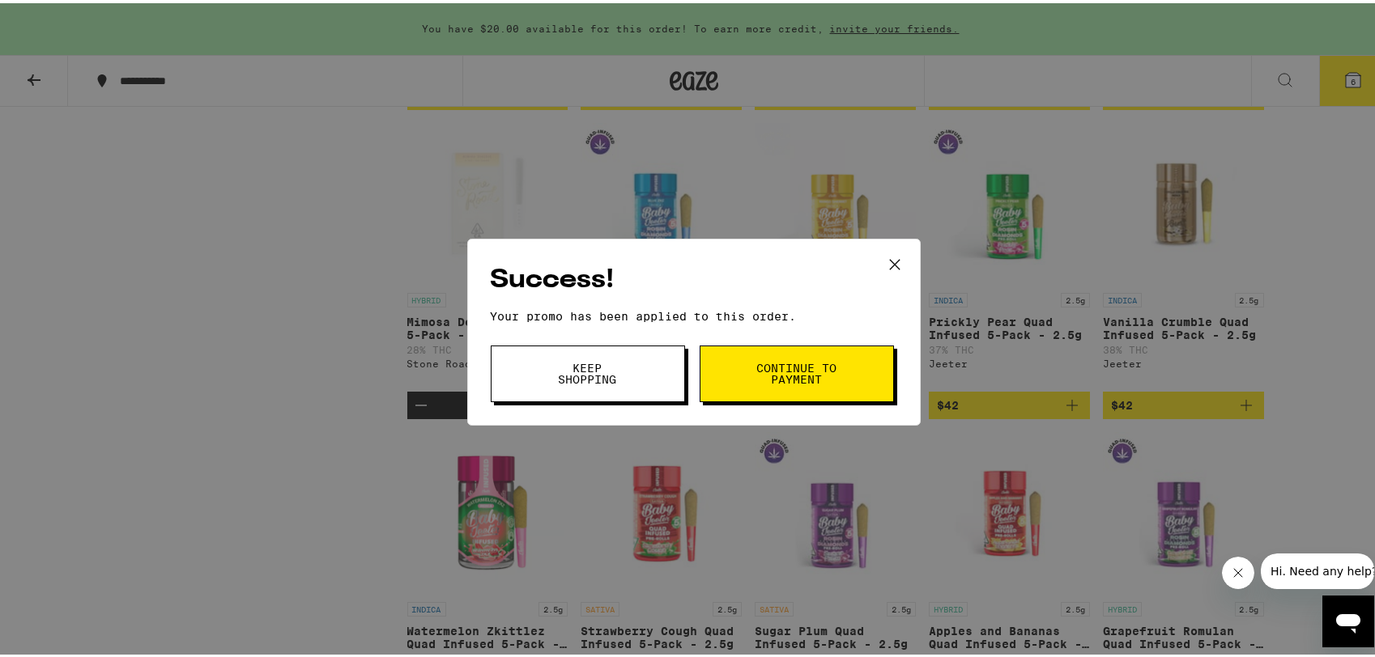
click at [626, 370] on button "Keep Shopping" at bounding box center [588, 371] width 194 height 57
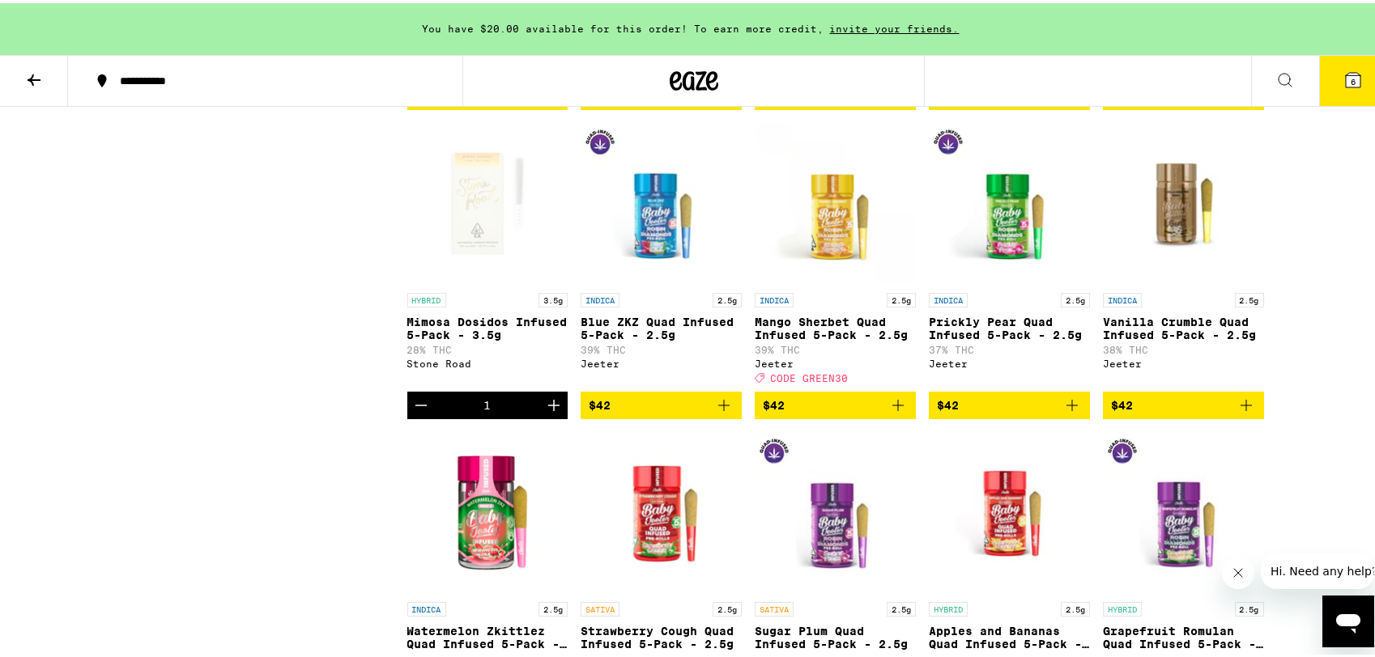
click at [1343, 76] on icon at bounding box center [1352, 76] width 19 height 19
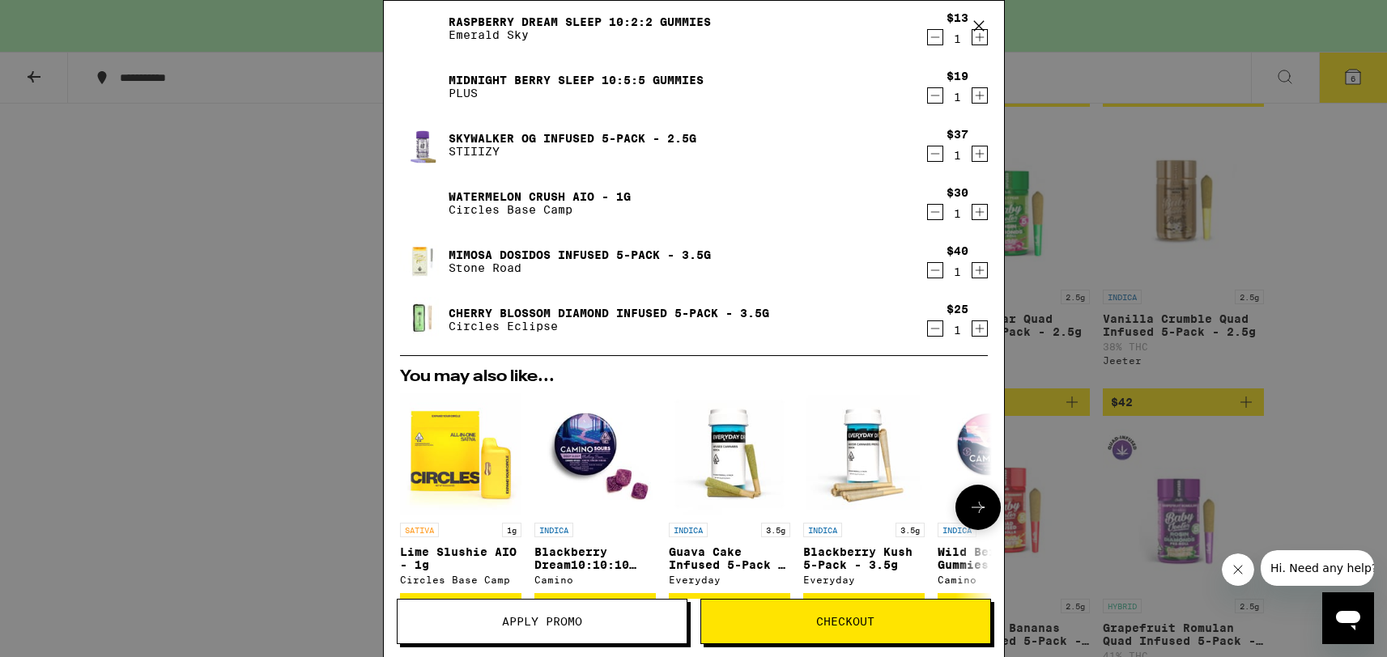
scroll to position [32, 0]
